Goal: Information Seeking & Learning: Learn about a topic

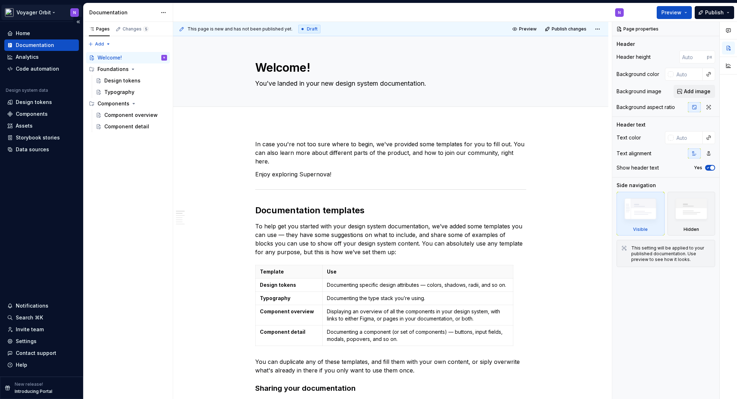
click at [47, 9] on html "Voyager Orbit N Home Documentation Analytics Code automation Design system data…" at bounding box center [368, 199] width 737 height 399
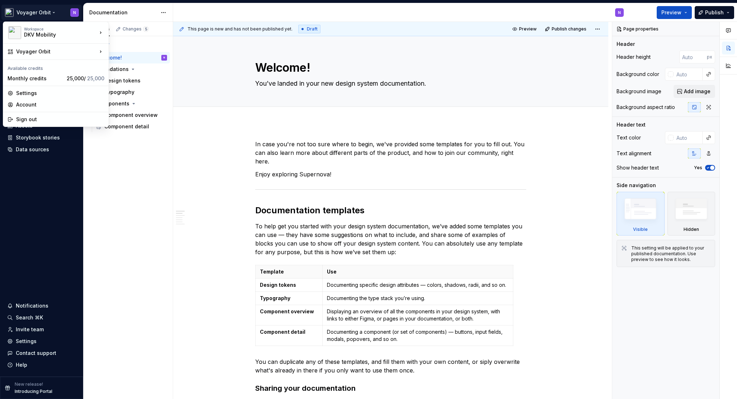
click at [56, 6] on html "Voyager Orbit N Home Documentation Analytics Code automation Design system data…" at bounding box center [368, 199] width 737 height 399
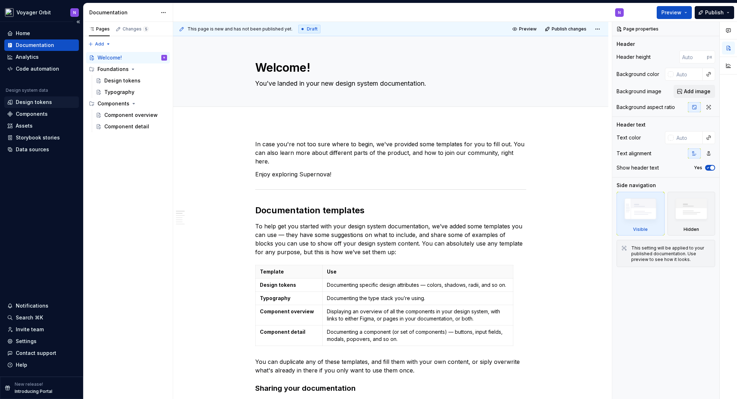
click at [33, 102] on div "Design tokens" at bounding box center [34, 102] width 36 height 7
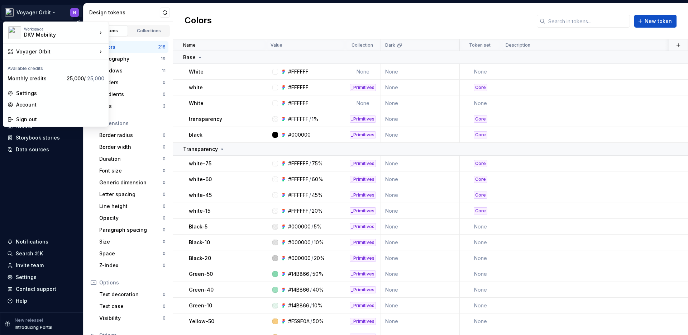
click at [46, 14] on html "Voyager Orbit N Home Documentation Analytics Code automation Design system data…" at bounding box center [344, 167] width 688 height 335
click at [139, 51] on div "Voyager" at bounding box center [151, 52] width 62 height 7
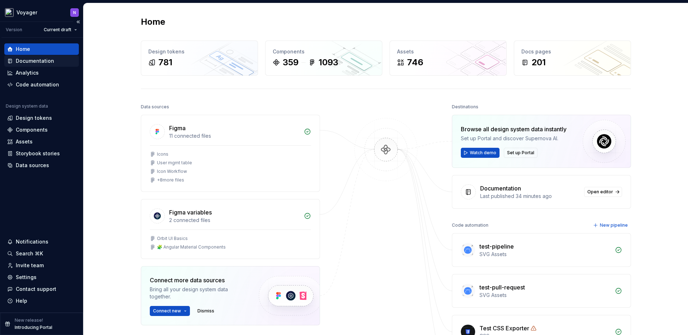
click at [33, 58] on div "Documentation" at bounding box center [35, 60] width 38 height 7
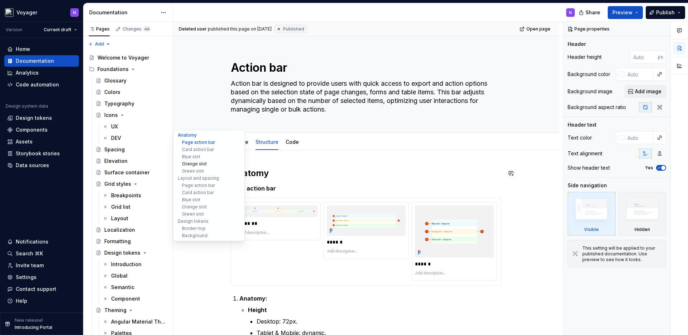
click at [192, 167] on button "Orange slot" at bounding box center [209, 163] width 68 height 7
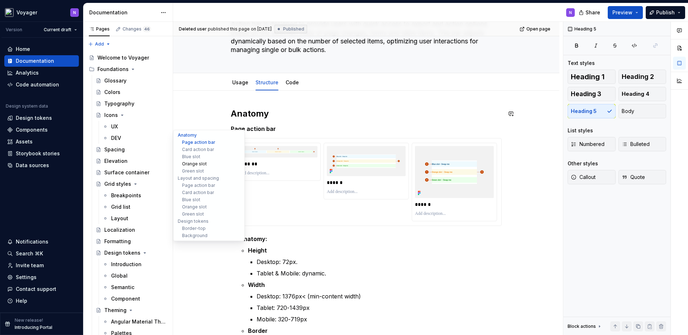
scroll to position [3, 0]
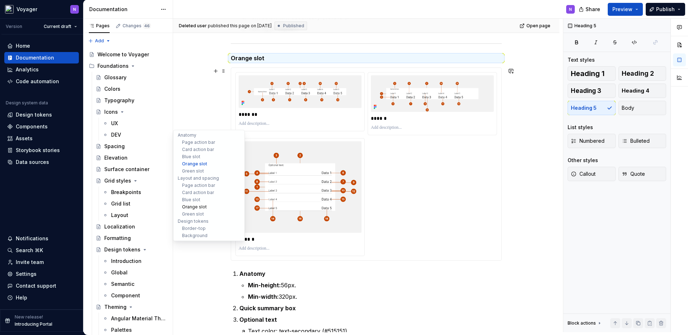
click at [192, 209] on button "Orange slot" at bounding box center [209, 206] width 68 height 7
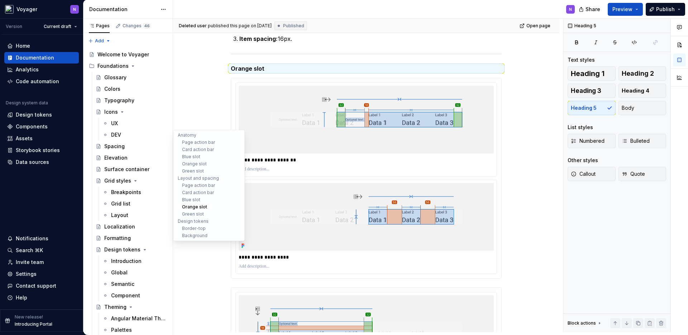
scroll to position [3392, 0]
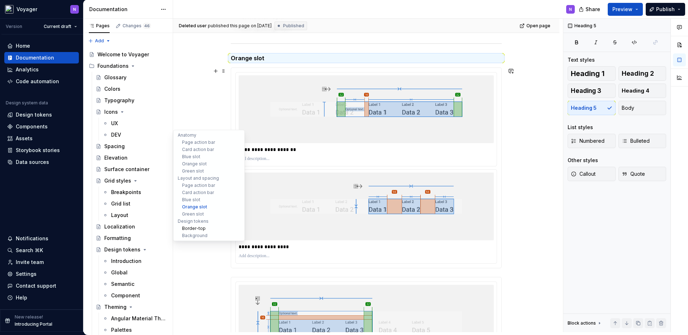
click at [193, 228] on button "Border-top" at bounding box center [209, 228] width 68 height 7
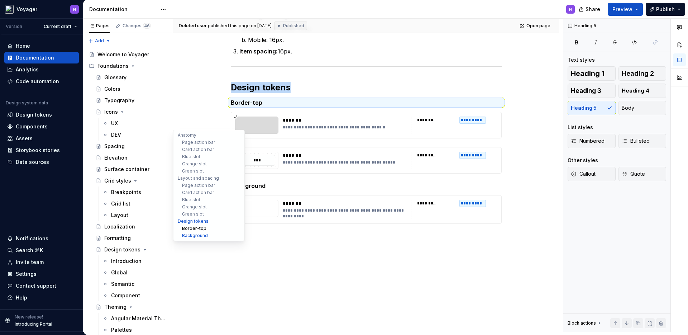
scroll to position [4618, 0]
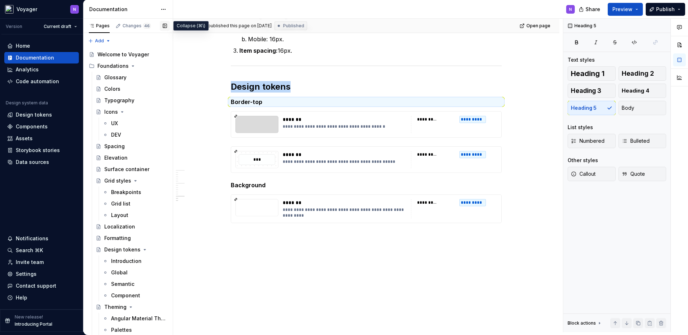
click at [165, 24] on button "button" at bounding box center [165, 26] width 10 height 10
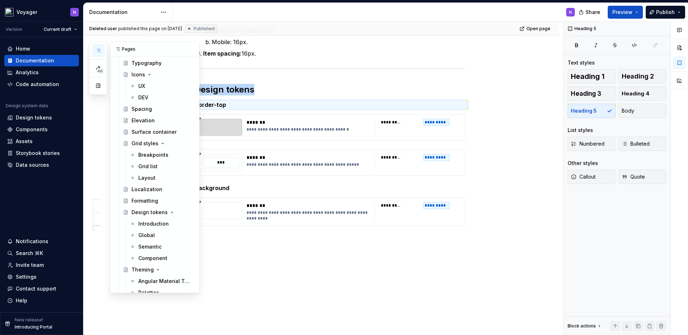
scroll to position [0, 0]
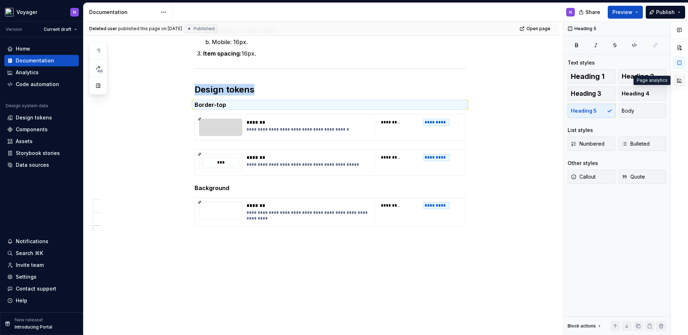
click at [679, 79] on button "button" at bounding box center [679, 80] width 13 height 13
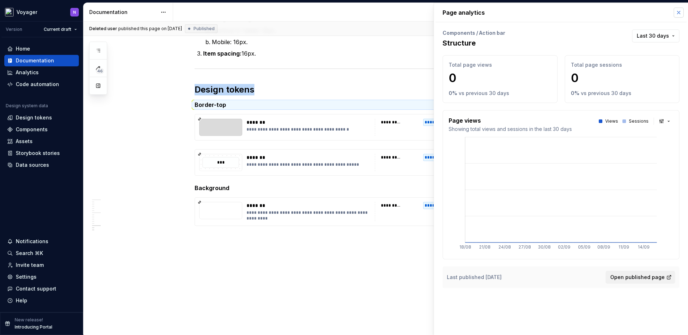
click at [678, 8] on button "button" at bounding box center [679, 13] width 10 height 10
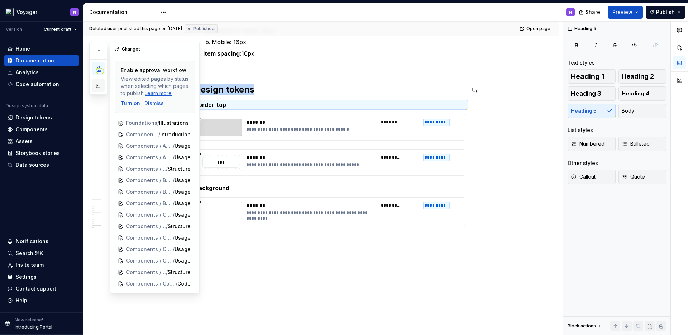
click at [98, 86] on button "button" at bounding box center [98, 85] width 13 height 13
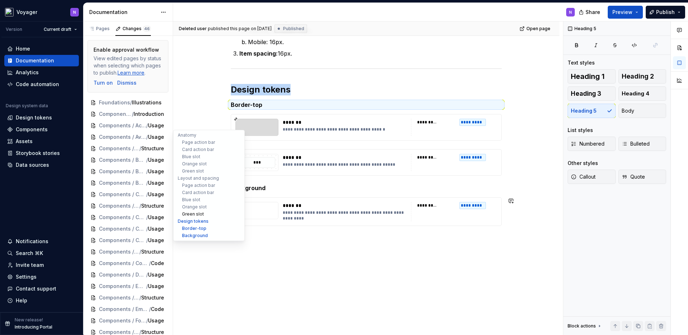
click at [189, 210] on button "Green slot" at bounding box center [209, 213] width 68 height 7
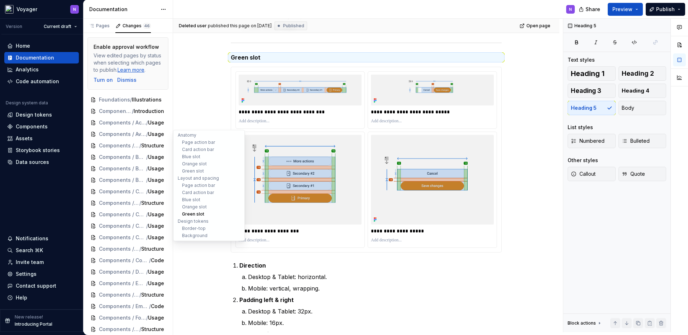
scroll to position [4334, 0]
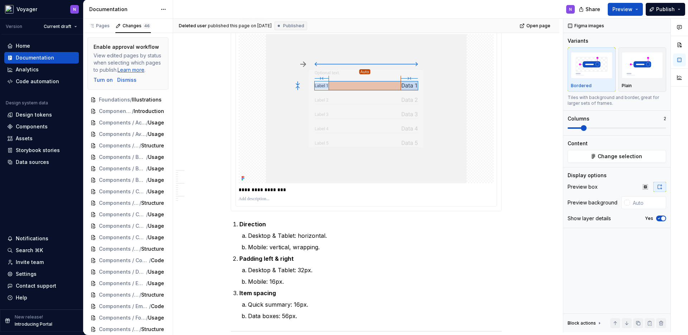
scroll to position [4046, 0]
click at [163, 26] on button "button" at bounding box center [165, 26] width 10 height 10
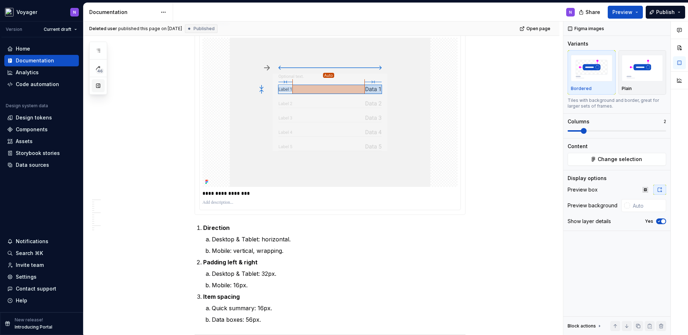
scroll to position [0, 0]
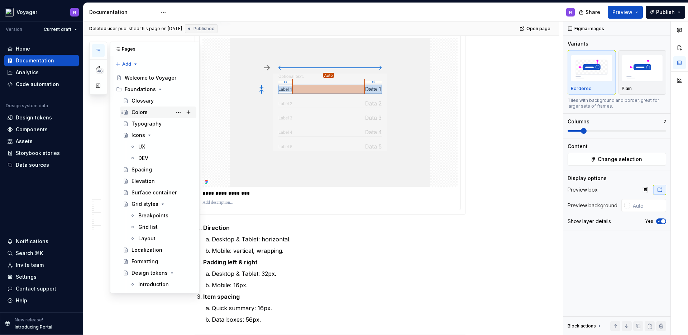
click at [138, 109] on div "Colors" at bounding box center [140, 112] width 16 height 7
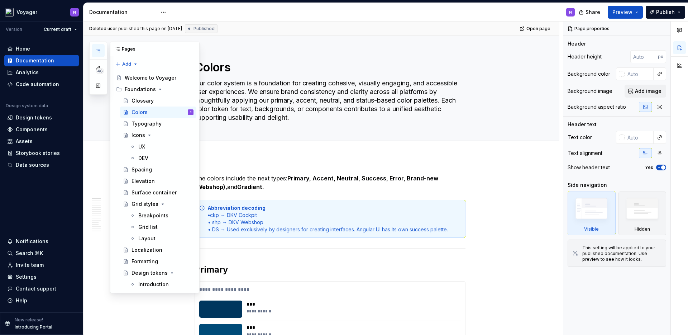
click at [90, 131] on div "46 Pages Add Accessibility guide for tree Page tree. Navigate the tree with the…" at bounding box center [144, 167] width 110 height 251
click at [96, 153] on div "46 Pages Add Accessibility guide for tree Page tree. Navigate the tree with the…" at bounding box center [144, 167] width 110 height 251
click at [99, 50] on icon "button" at bounding box center [98, 51] width 6 height 6
click at [187, 48] on button "button" at bounding box center [192, 49] width 10 height 10
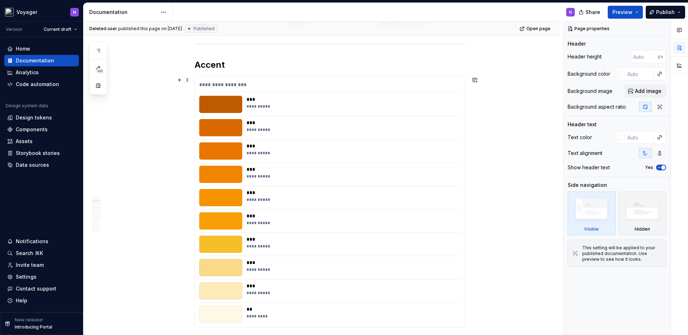
scroll to position [665, 0]
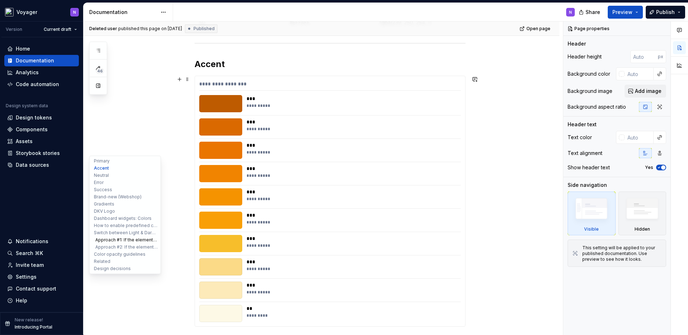
click at [100, 242] on button "Approach #1: If the element is NOT in the frame" at bounding box center [125, 239] width 68 height 7
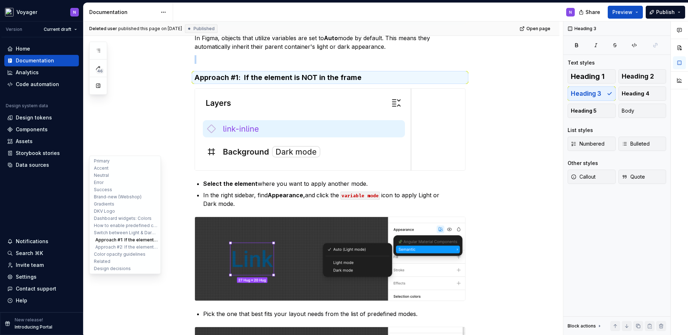
scroll to position [4075, 0]
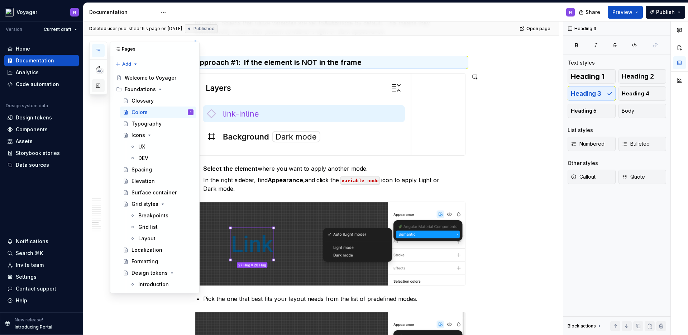
click at [100, 86] on button "button" at bounding box center [98, 85] width 13 height 13
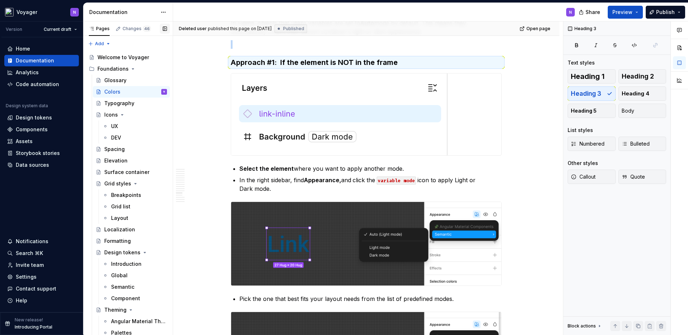
click at [166, 26] on button "button" at bounding box center [165, 29] width 10 height 10
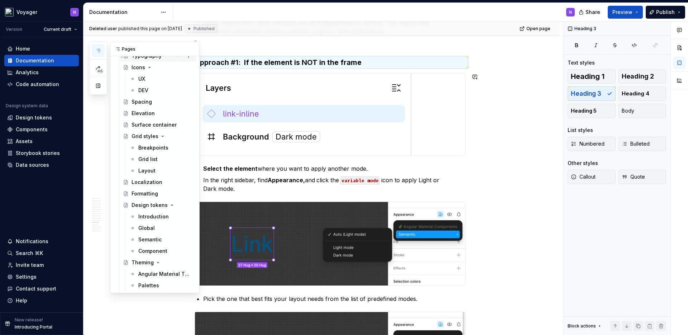
scroll to position [89, 0]
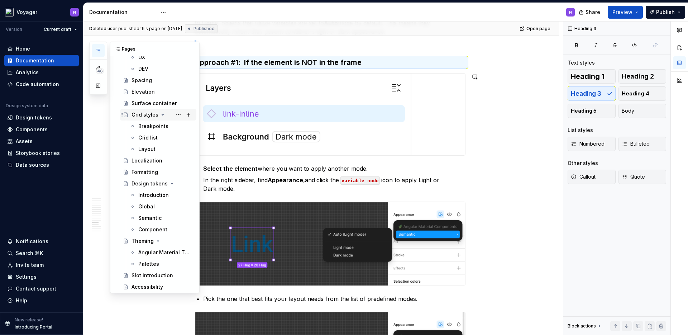
click at [148, 112] on div "Grid styles" at bounding box center [145, 114] width 27 height 7
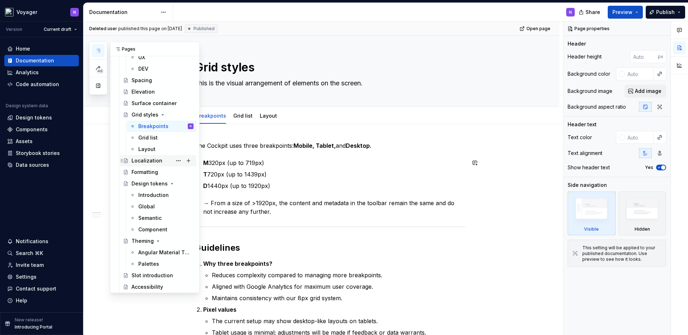
click at [153, 165] on div "Localization" at bounding box center [163, 161] width 62 height 10
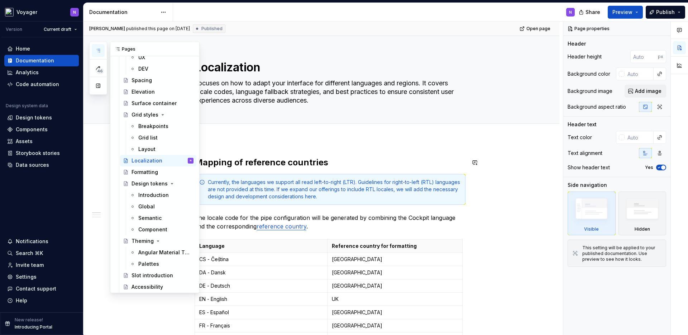
click at [93, 158] on div "46 Pages Add Accessibility guide for tree Page tree. Navigate the tree with the…" at bounding box center [144, 167] width 110 height 251
click at [136, 102] on div "Surface container" at bounding box center [152, 103] width 41 height 7
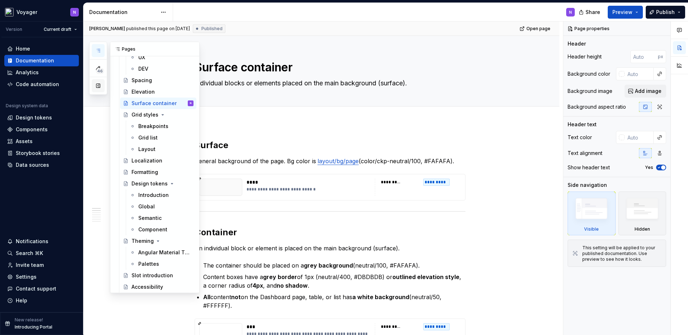
click at [99, 88] on button "button" at bounding box center [98, 85] width 13 height 13
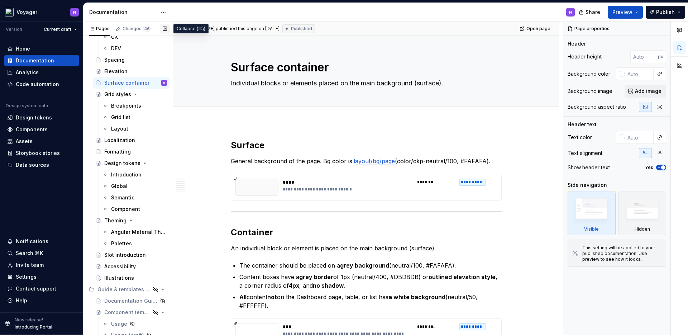
click at [163, 29] on button "button" at bounding box center [165, 29] width 10 height 10
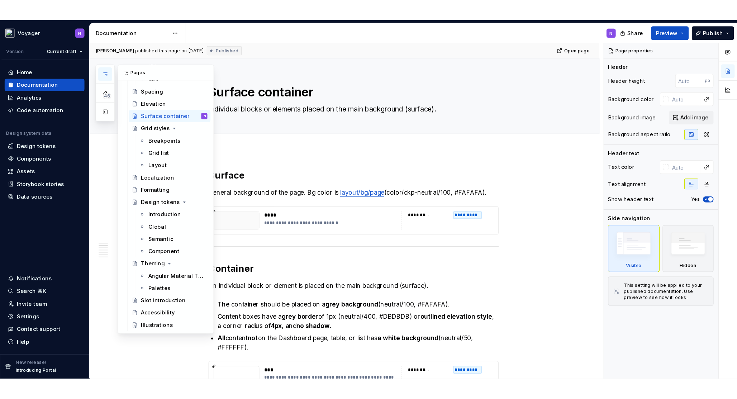
scroll to position [103, 0]
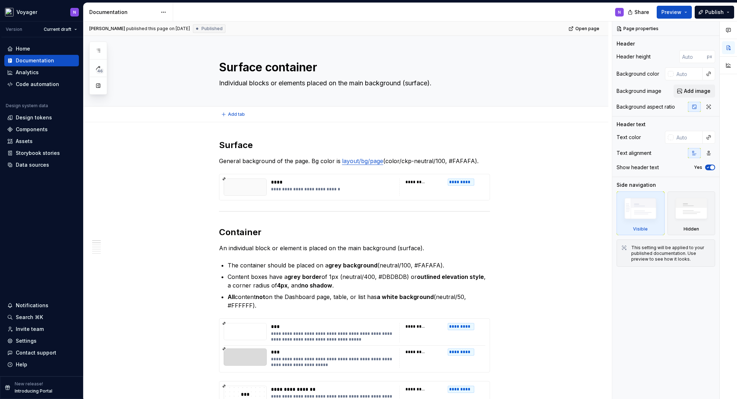
type textarea "*"
